Goal: Task Accomplishment & Management: Use online tool/utility

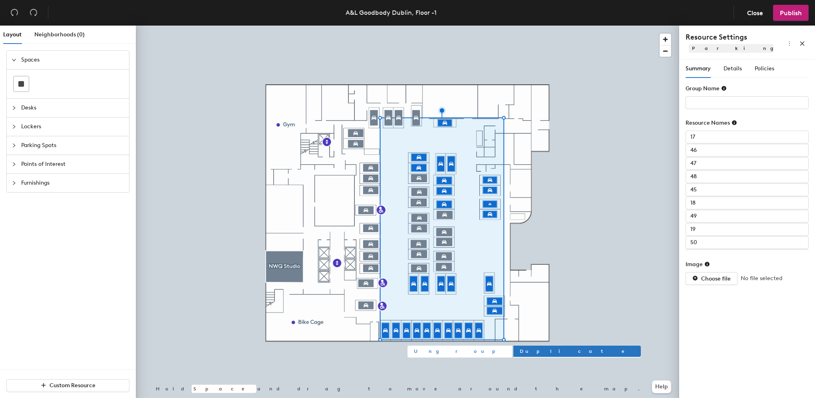
type input "34"
click at [426, 352] on span "Ungroup" at bounding box center [460, 351] width 92 height 7
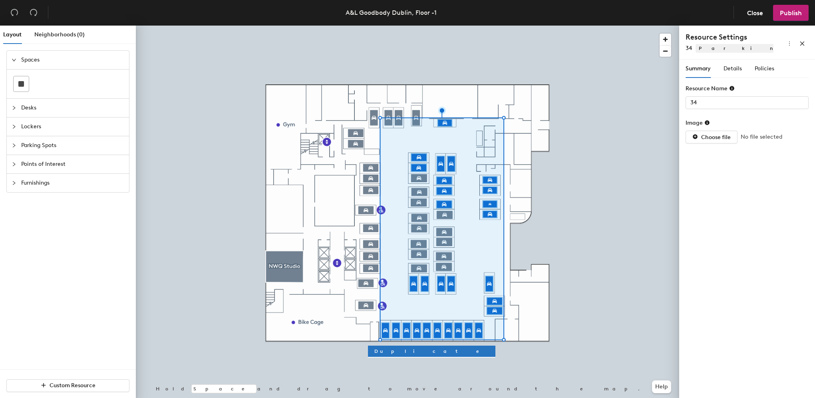
type input "35"
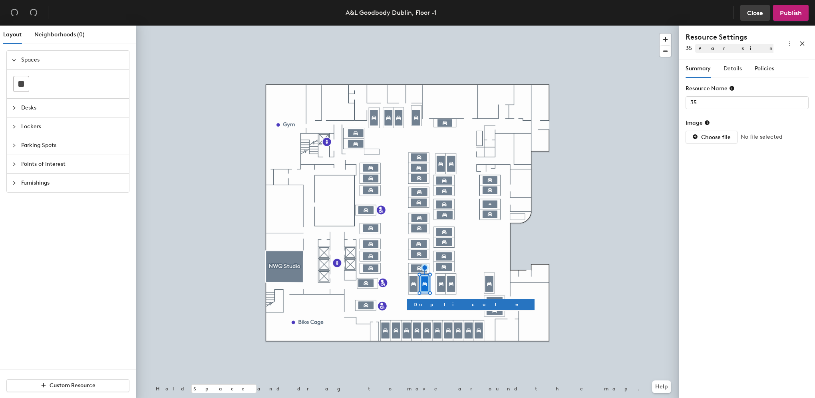
click at [756, 13] on span "Close" at bounding box center [755, 13] width 16 height 8
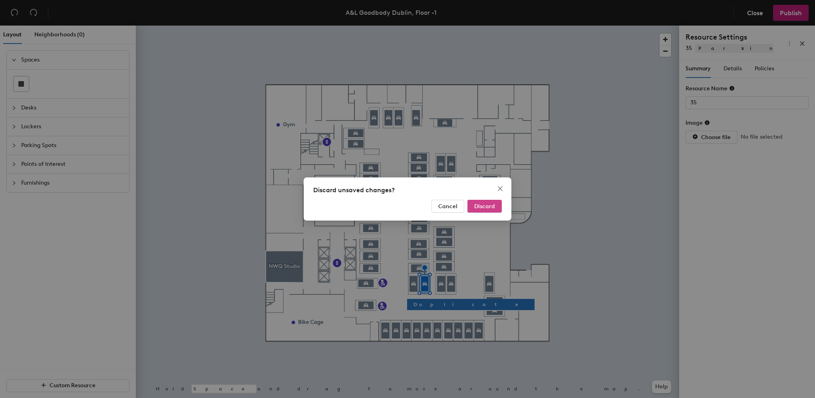
click at [497, 206] on button "Discard" at bounding box center [484, 206] width 34 height 13
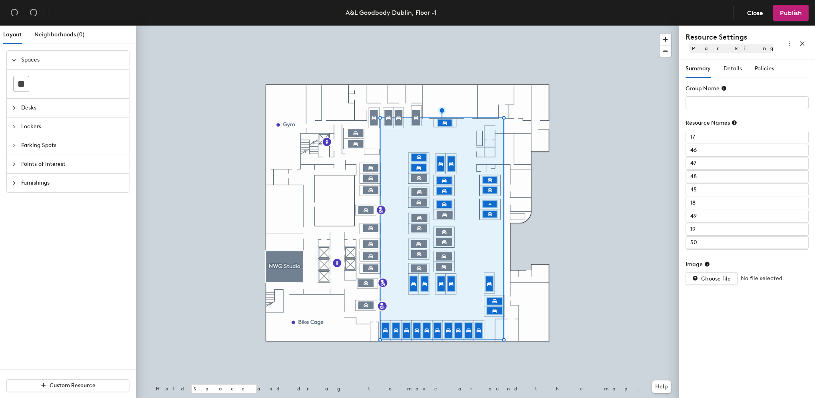
type input "34"
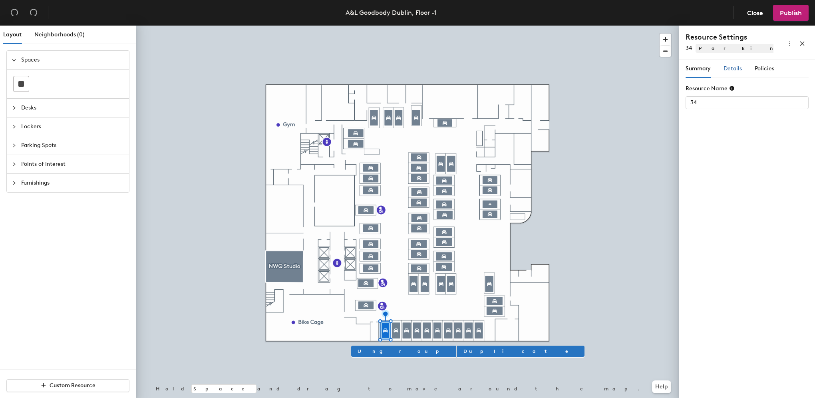
click at [730, 67] on span "Details" at bounding box center [732, 68] width 18 height 7
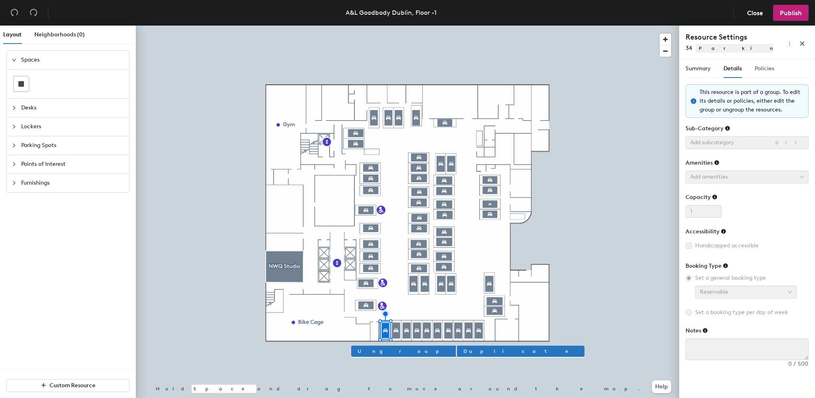
click at [753, 67] on div "Summary Details Policies" at bounding box center [730, 69] width 89 height 18
click at [763, 69] on span "Policies" at bounding box center [765, 68] width 20 height 7
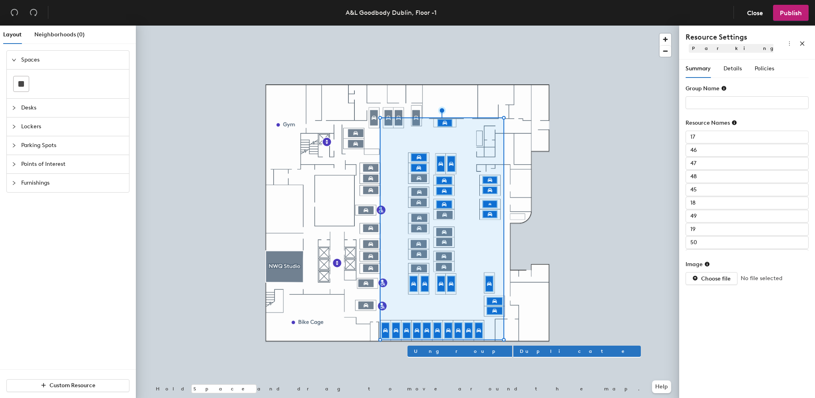
type input "34"
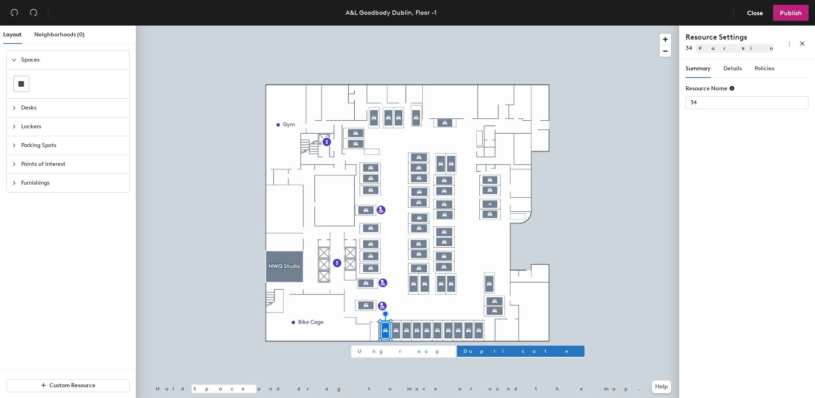
click at [363, 351] on span "Ungroup" at bounding box center [404, 351] width 92 height 7
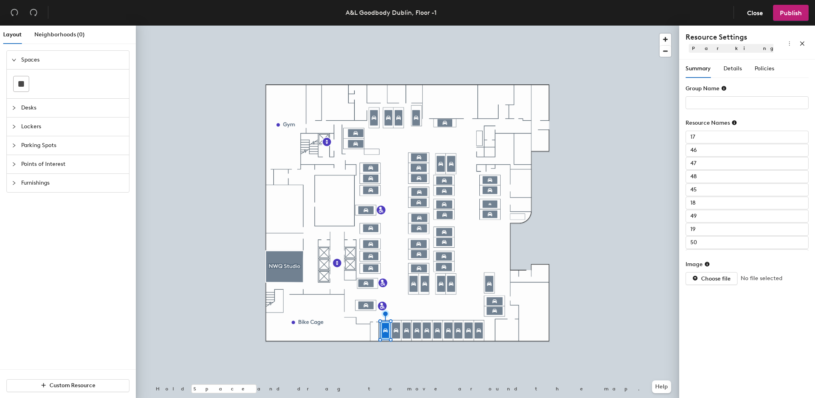
type input "33"
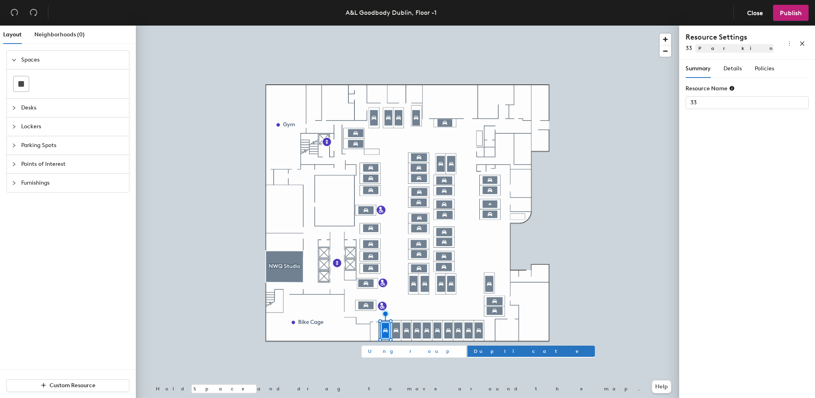
click at [370, 352] on span "Ungroup" at bounding box center [414, 351] width 92 height 7
type input "32"
click at [387, 350] on span "Ungroup" at bounding box center [424, 351] width 92 height 7
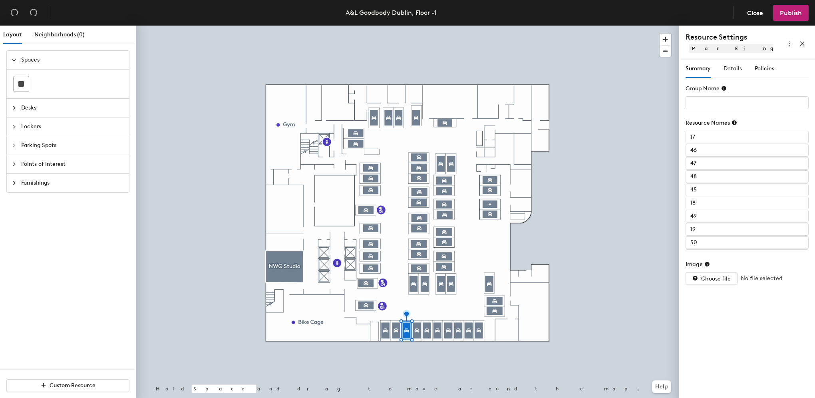
type input "31"
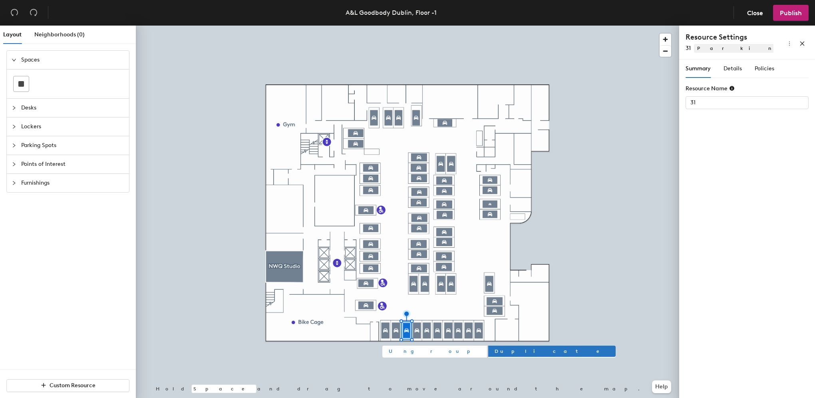
click at [399, 352] on span "Ungroup" at bounding box center [435, 351] width 92 height 7
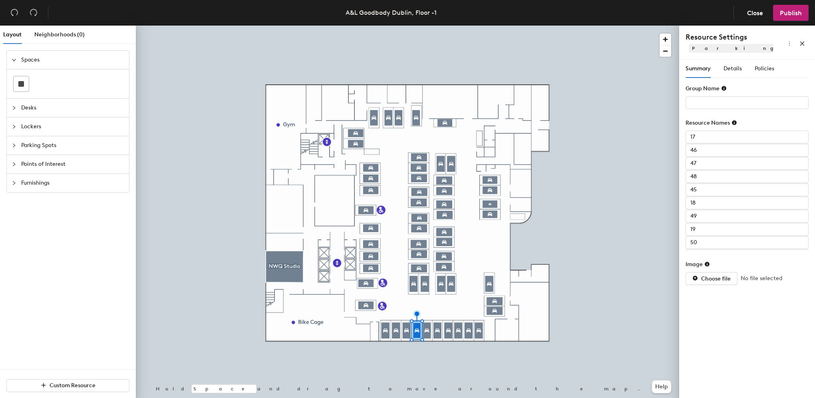
type input "30"
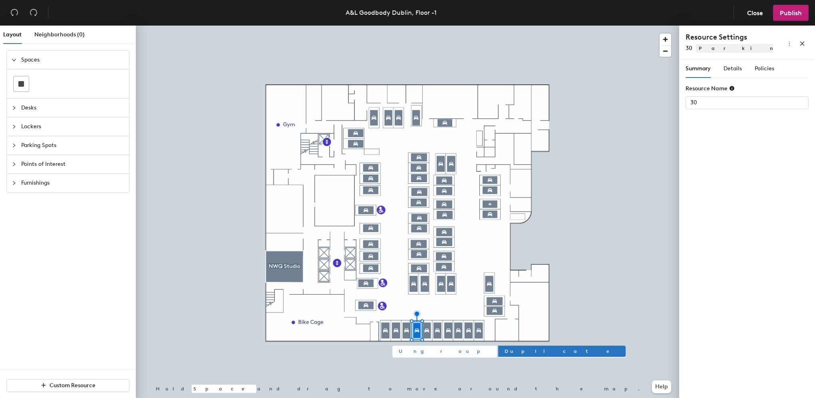
click at [410, 348] on span "Ungroup" at bounding box center [445, 351] width 92 height 7
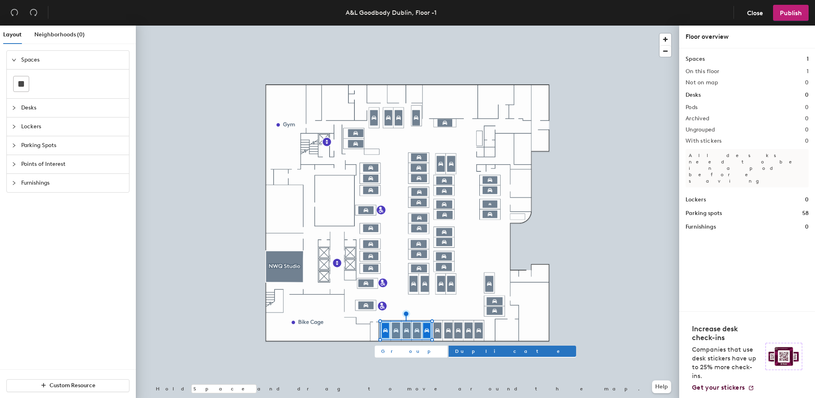
click at [390, 348] on span "Group" at bounding box center [411, 351] width 60 height 7
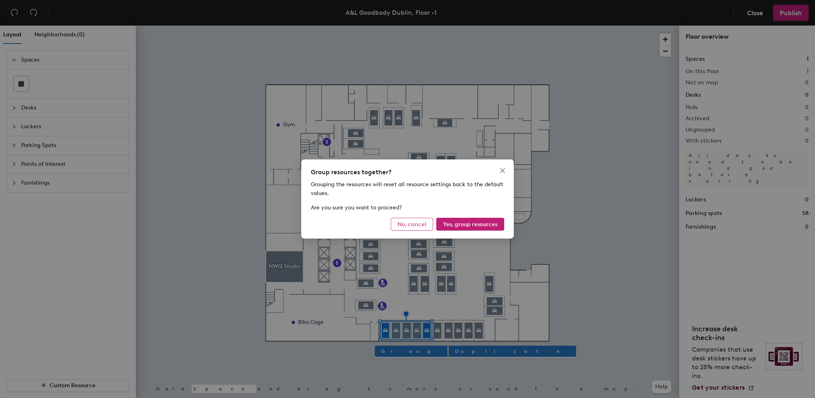
click at [406, 226] on span "No, cancel" at bounding box center [412, 224] width 29 height 7
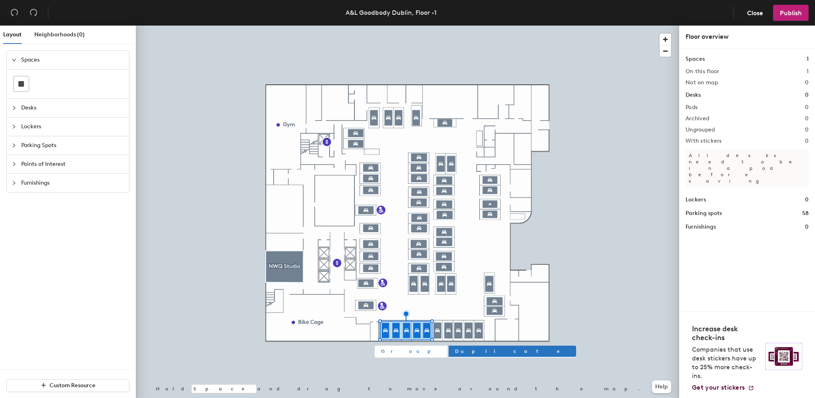
click at [386, 352] on span "Group" at bounding box center [411, 351] width 60 height 7
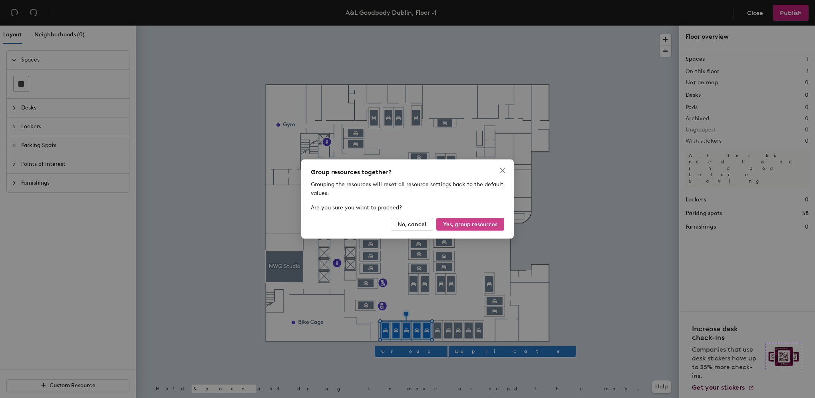
click at [474, 222] on span "Yes, group resources" at bounding box center [470, 224] width 54 height 7
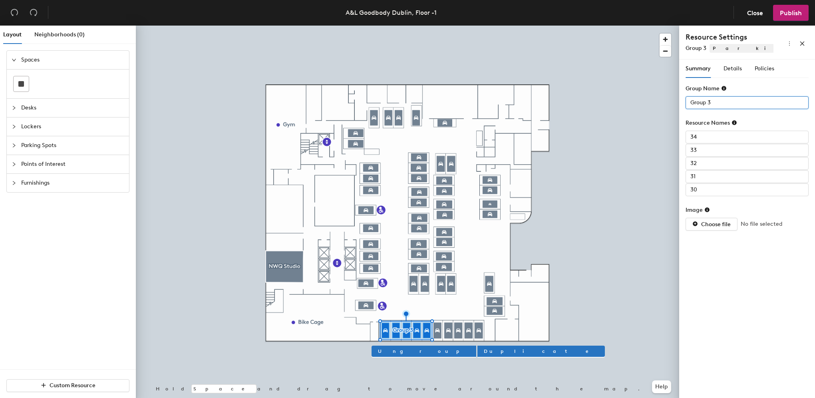
click at [593, 89] on div "Layout Neighborhoods (0) Spaces Desks Lockers Parking Spots Points of Interest …" at bounding box center [407, 214] width 815 height 376
type input "Private"
click at [772, 66] on span "Policies" at bounding box center [765, 68] width 20 height 7
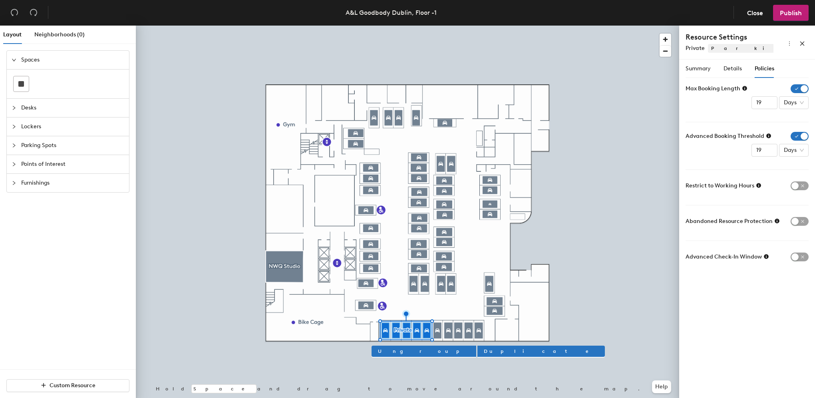
click at [722, 67] on div "Summary Details Policies" at bounding box center [730, 69] width 89 height 18
click at [735, 67] on span "Details" at bounding box center [732, 68] width 18 height 7
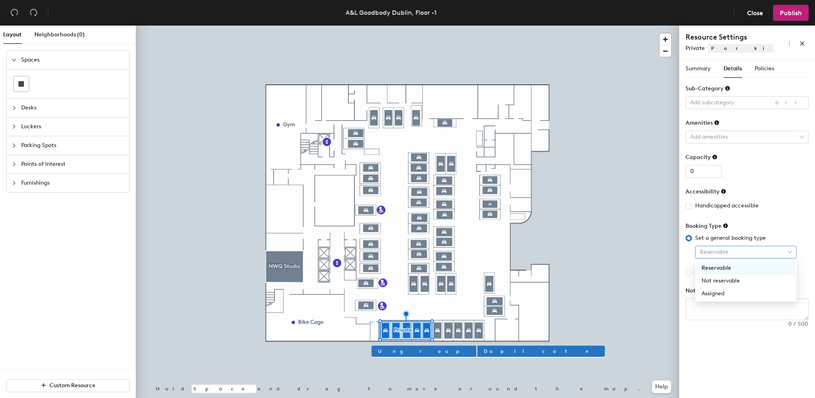
click at [735, 251] on span "Reservable" at bounding box center [746, 252] width 92 height 12
click at [716, 283] on div "Not reservable" at bounding box center [746, 280] width 89 height 9
click at [763, 65] on span "Policies" at bounding box center [765, 68] width 20 height 7
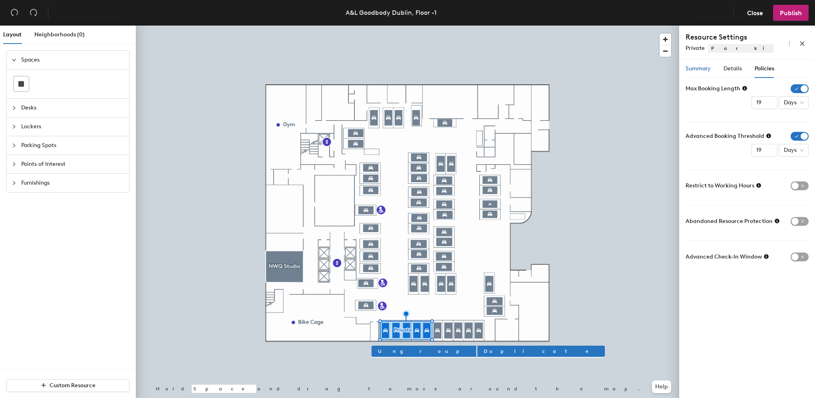
click at [695, 67] on span "Summary" at bounding box center [698, 68] width 25 height 7
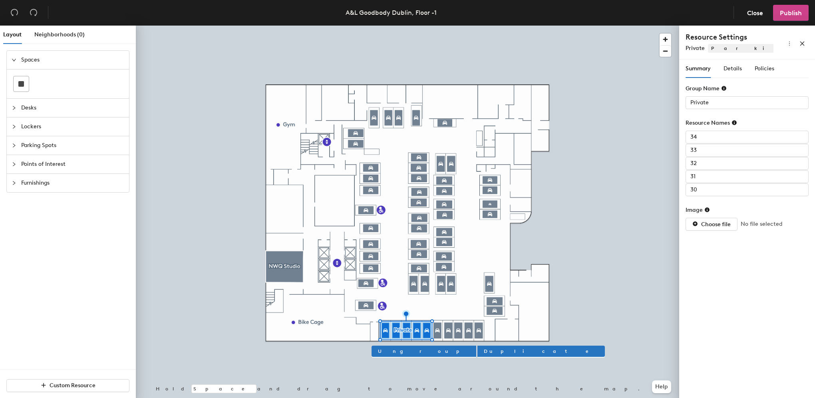
click at [789, 18] on button "Publish" at bounding box center [791, 13] width 36 height 16
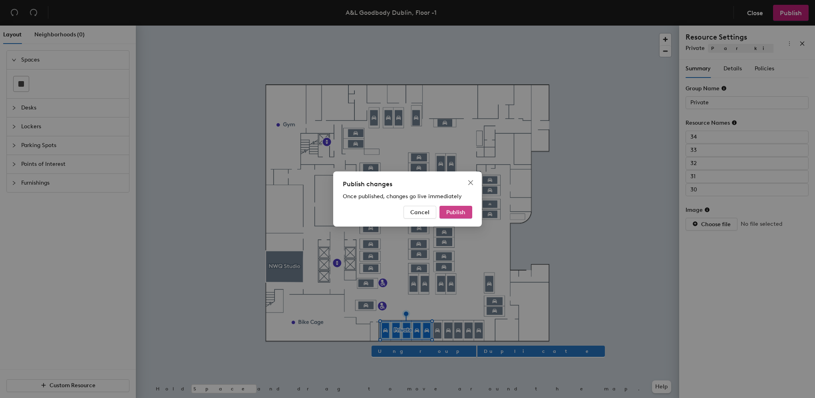
click at [455, 213] on span "Publish" at bounding box center [455, 212] width 19 height 7
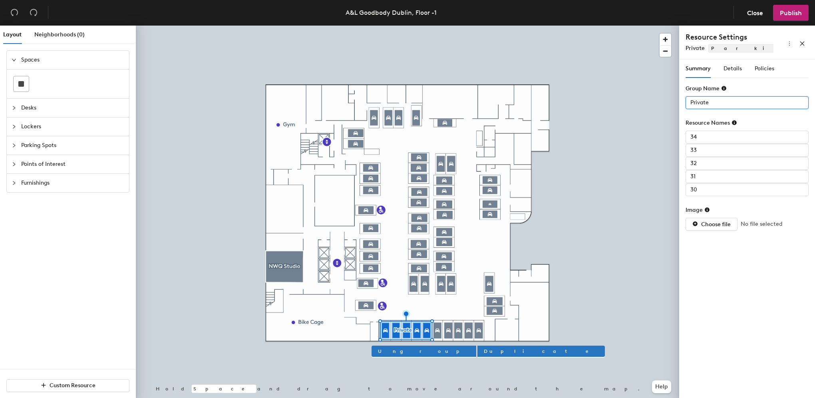
click at [662, 102] on div "Layout Neighborhoods (0) Spaces Desks Lockers Parking Spots Points of Interest …" at bounding box center [407, 214] width 815 height 376
click at [791, 15] on span "Publish" at bounding box center [791, 13] width 22 height 8
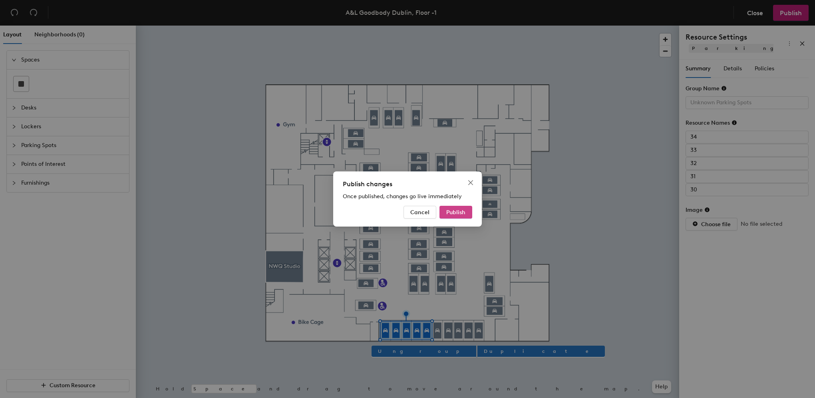
click at [451, 214] on span "Publish" at bounding box center [455, 212] width 19 height 7
